Goal: Information Seeking & Learning: Learn about a topic

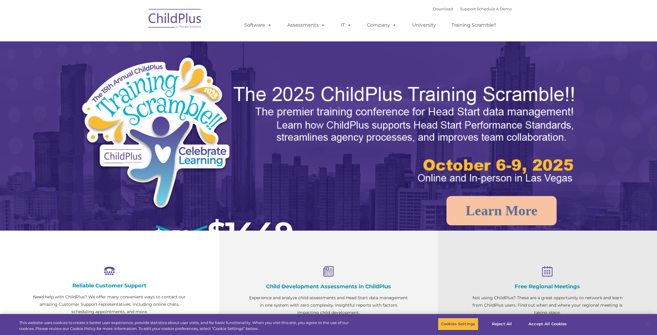
select select "MEDIUM"
click at [199, 16] on img at bounding box center [175, 20] width 59 height 30
select select "MEDIUM"
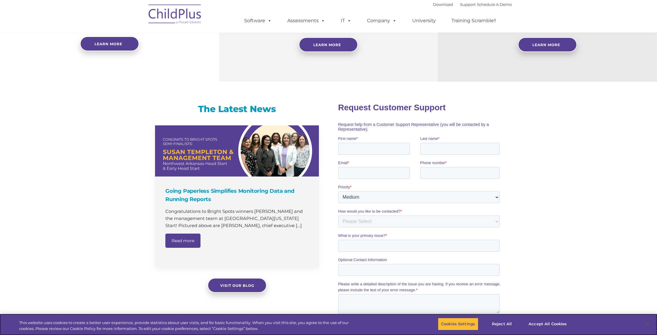
scroll to position [302, 0]
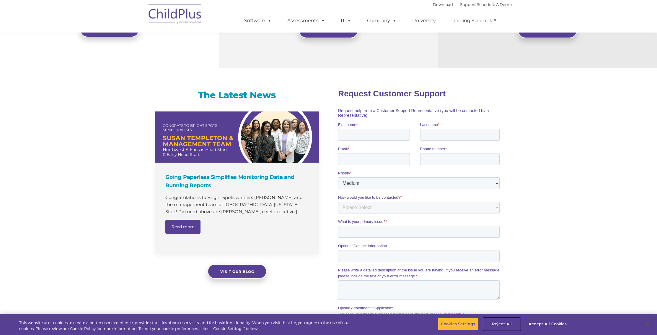
click at [499, 323] on button "Reject All" at bounding box center [502, 324] width 37 height 12
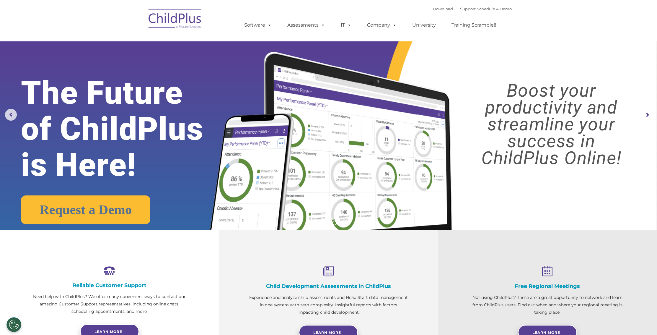
scroll to position [0, 0]
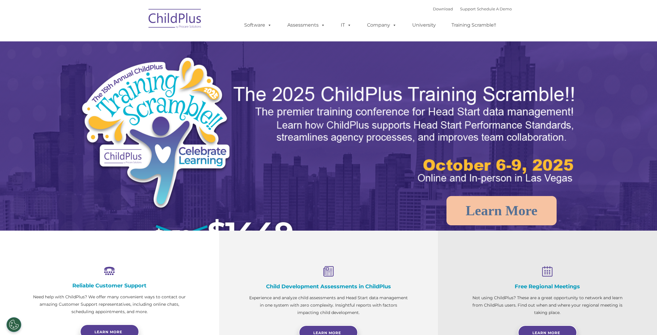
select select "MEDIUM"
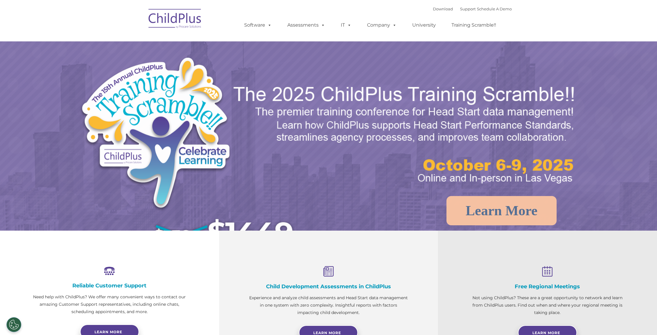
select select "MEDIUM"
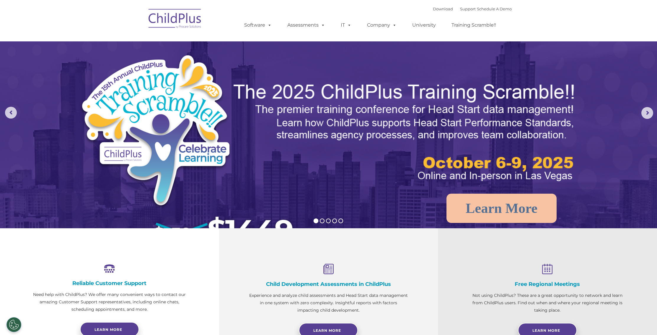
scroll to position [4, 0]
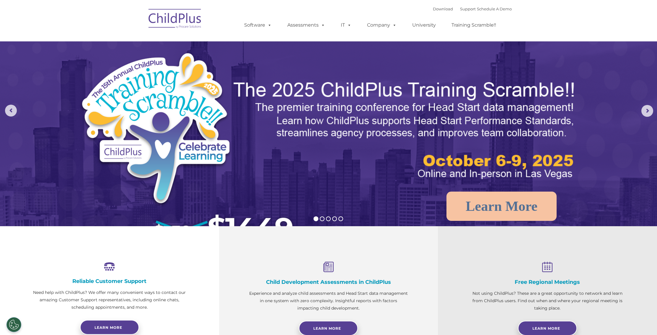
click at [167, 15] on img at bounding box center [175, 20] width 59 height 30
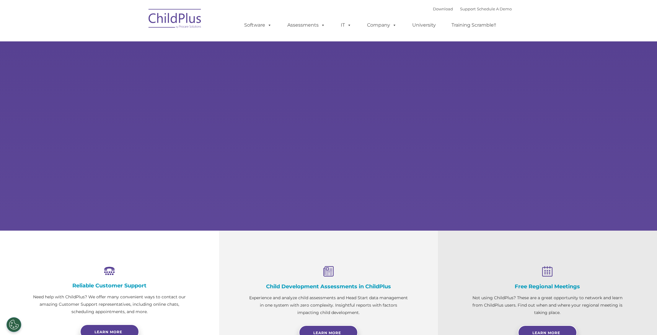
select select "MEDIUM"
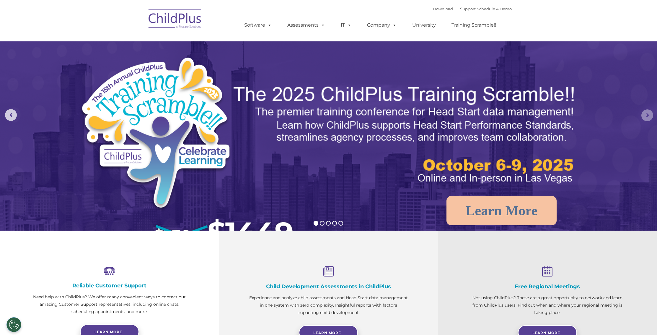
click at [647, 118] on rs-arrow at bounding box center [648, 115] width 12 height 12
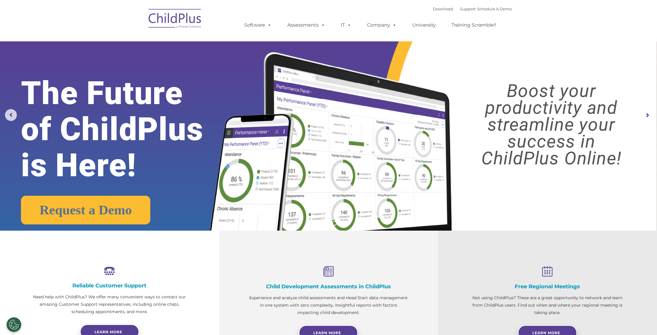
click at [647, 118] on rs-arrow at bounding box center [648, 115] width 12 height 12
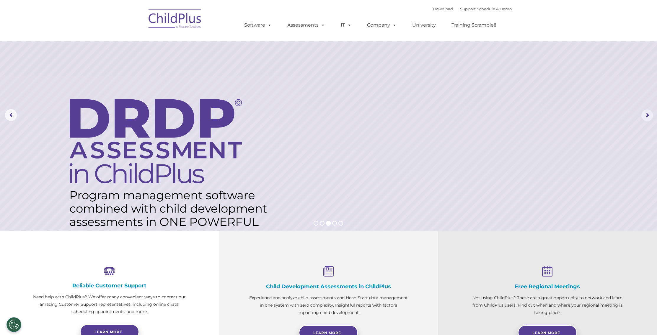
click at [647, 118] on rs-arrow at bounding box center [648, 115] width 12 height 12
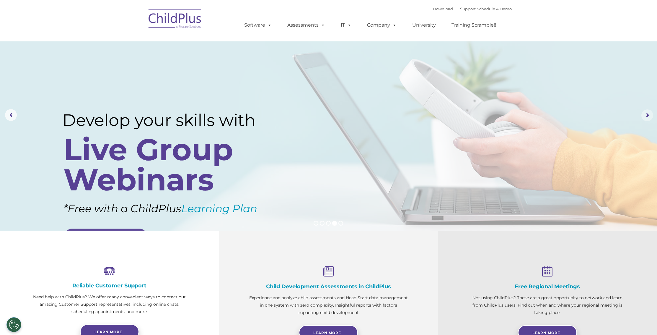
click at [647, 118] on rs-arrow at bounding box center [648, 115] width 12 height 12
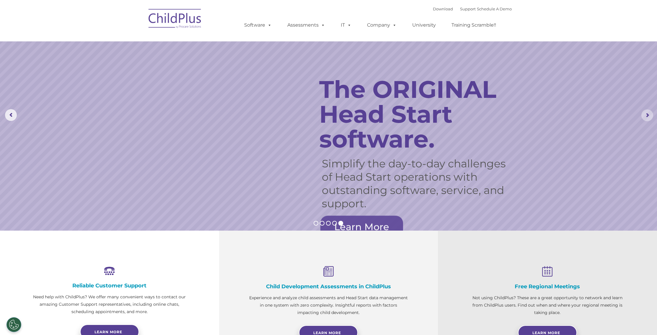
click at [647, 118] on rs-arrow at bounding box center [648, 115] width 12 height 12
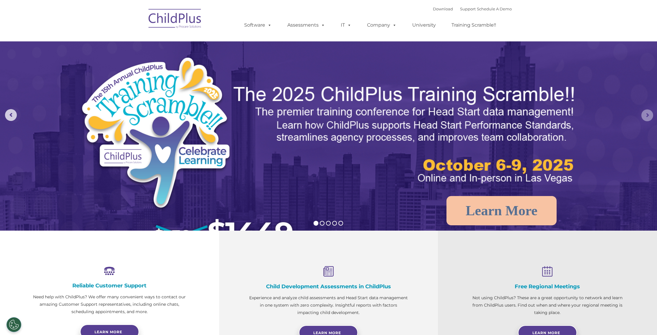
click at [645, 117] on rs-arrow at bounding box center [648, 115] width 12 height 12
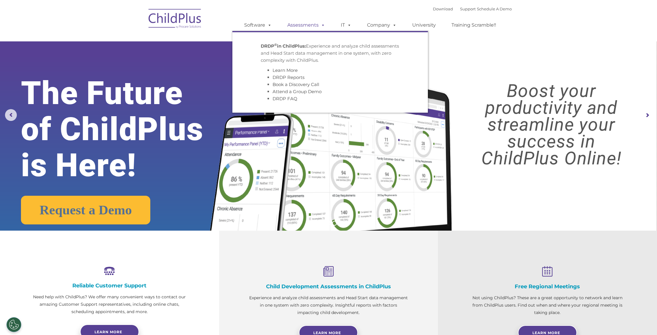
click at [303, 26] on link "Assessments" at bounding box center [307, 25] width 50 height 12
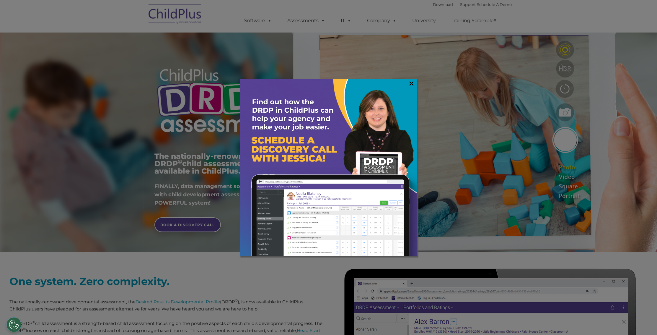
click at [414, 82] on link "×" at bounding box center [411, 83] width 7 height 6
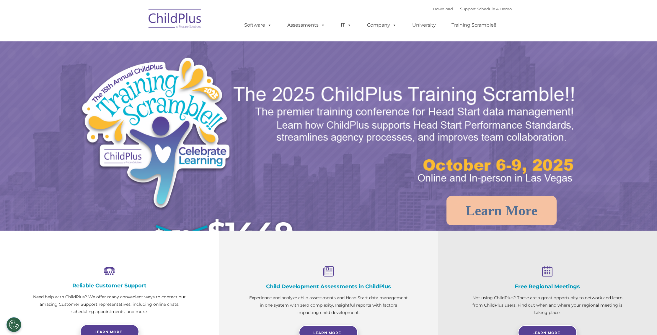
select select "MEDIUM"
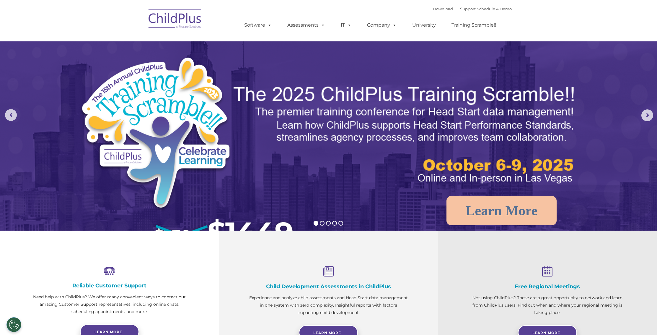
click at [166, 93] on img at bounding box center [189, 158] width 221 height 204
click at [138, 74] on img at bounding box center [189, 158] width 221 height 204
click at [137, 99] on img at bounding box center [189, 158] width 221 height 204
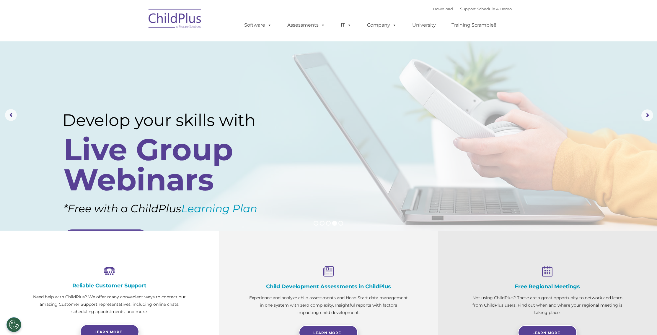
scroll to position [0, 0]
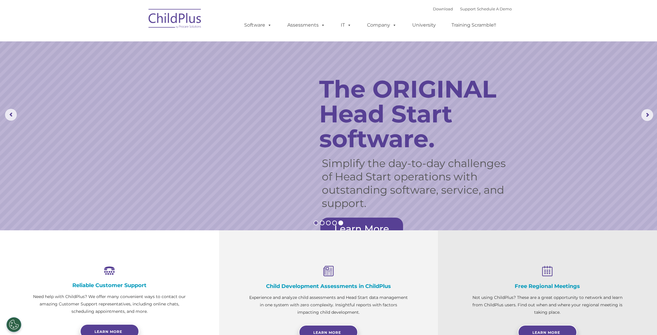
click at [314, 224] on rs-bullet at bounding box center [316, 222] width 5 height 5
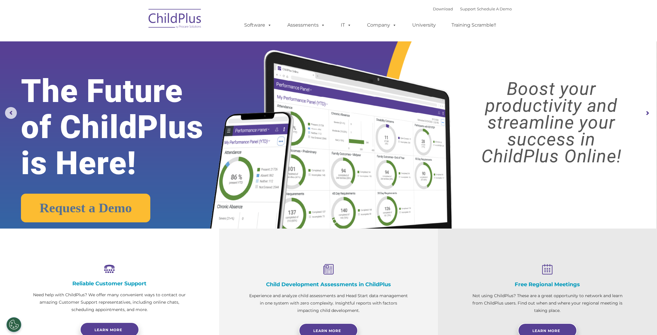
scroll to position [2, 0]
